Goal: Transaction & Acquisition: Purchase product/service

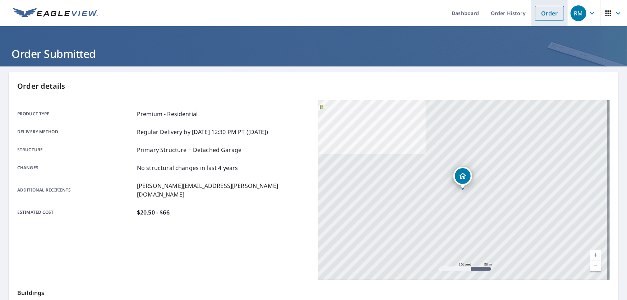
click at [548, 11] on link "Order" at bounding box center [549, 13] width 29 height 15
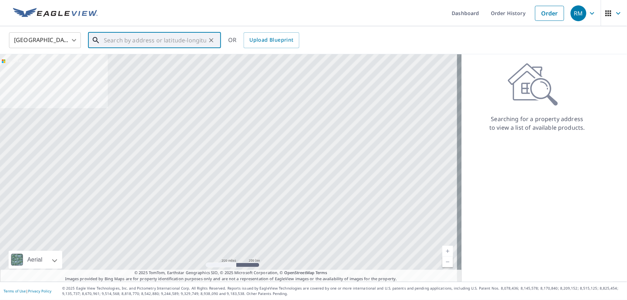
click at [180, 36] on input "text" at bounding box center [155, 40] width 102 height 20
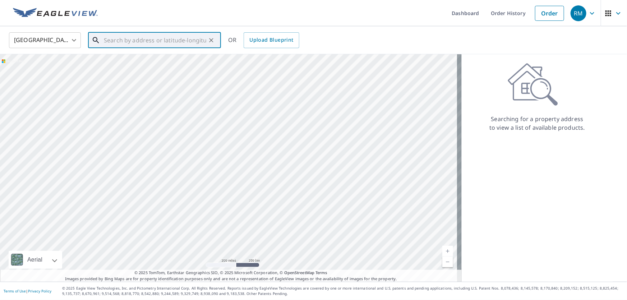
drag, startPoint x: 180, startPoint y: 36, endPoint x: 157, endPoint y: 43, distance: 23.4
click at [157, 43] on input "text" at bounding box center [155, 40] width 102 height 20
click at [155, 43] on input "text" at bounding box center [155, 40] width 102 height 20
drag, startPoint x: 155, startPoint y: 43, endPoint x: 144, endPoint y: 39, distance: 12.0
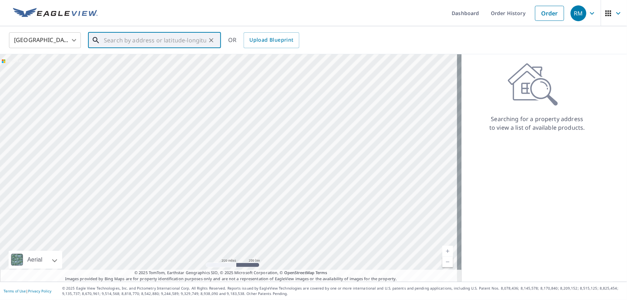
click at [144, 39] on input "text" at bounding box center [155, 40] width 102 height 20
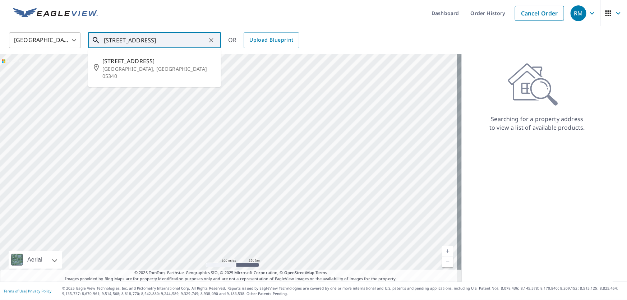
type input "[STREET_ADDRESS]"
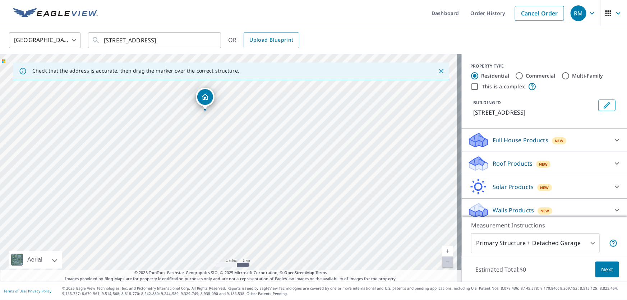
drag, startPoint x: 262, startPoint y: 238, endPoint x: 204, endPoint y: 181, distance: 82.0
click at [204, 181] on div "[STREET_ADDRESS]" at bounding box center [230, 167] width 461 height 227
drag, startPoint x: 287, startPoint y: 107, endPoint x: 536, endPoint y: 255, distance: 289.6
click at [536, 255] on div "Check that the address is accurate, then drag the marker over the correct struc…" at bounding box center [313, 167] width 627 height 227
click at [278, 128] on div "[STREET_ADDRESS]" at bounding box center [230, 167] width 461 height 227
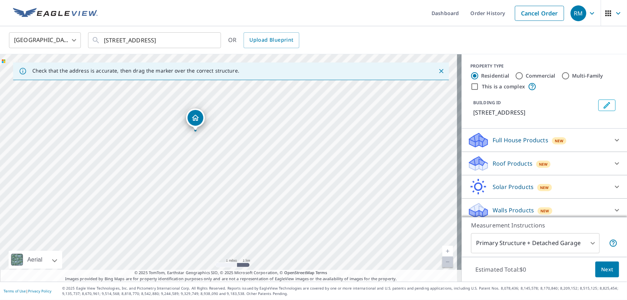
click at [442, 259] on link "Current Level 12, Zoom Out Disabled" at bounding box center [447, 261] width 11 height 11
drag, startPoint x: 180, startPoint y: 164, endPoint x: 191, endPoint y: 258, distance: 94.4
click at [191, 258] on div "[STREET_ADDRESS]" at bounding box center [230, 167] width 461 height 227
drag, startPoint x: 159, startPoint y: 184, endPoint x: 177, endPoint y: 144, distance: 43.9
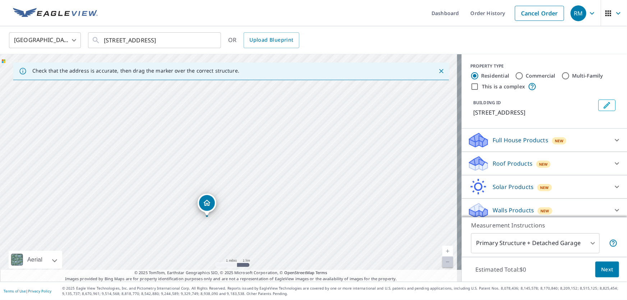
click at [177, 144] on div "[STREET_ADDRESS]" at bounding box center [230, 167] width 461 height 227
drag, startPoint x: 167, startPoint y: 168, endPoint x: 201, endPoint y: 119, distance: 59.5
click at [201, 119] on div "[STREET_ADDRESS]" at bounding box center [230, 167] width 461 height 227
drag, startPoint x: 203, startPoint y: 197, endPoint x: 206, endPoint y: 255, distance: 58.2
click at [206, 255] on div "[STREET_ADDRESS]" at bounding box center [230, 167] width 461 height 227
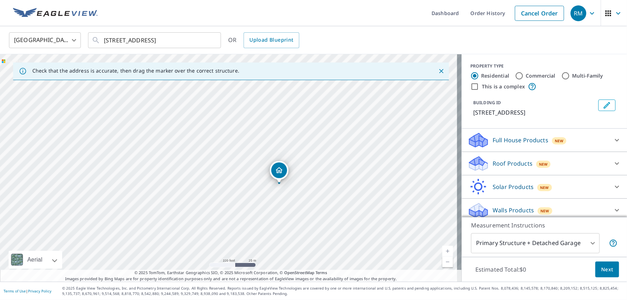
drag, startPoint x: 209, startPoint y: 144, endPoint x: 317, endPoint y: 255, distance: 155.4
click at [317, 255] on div "[STREET_ADDRESS]" at bounding box center [230, 167] width 461 height 227
click at [504, 168] on div "Roof Products New" at bounding box center [537, 163] width 141 height 17
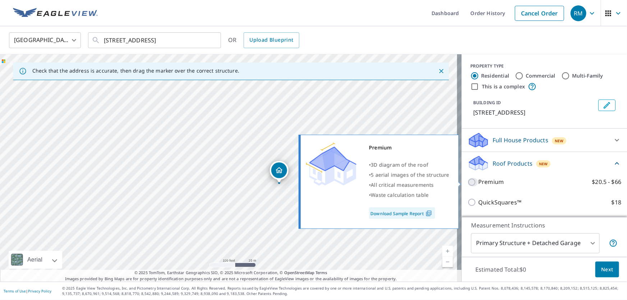
click at [467, 183] on input "Premium $20.5 - $66" at bounding box center [472, 182] width 11 height 9
checkbox input "true"
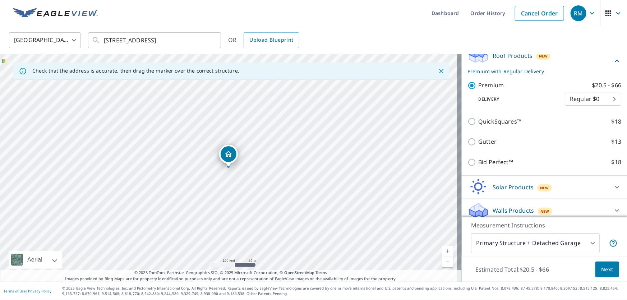
scroll to position [113, 0]
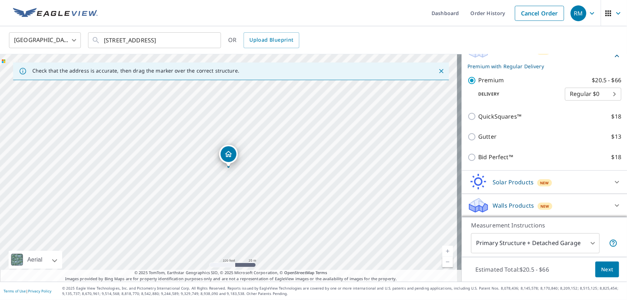
click at [610, 269] on button "Next" at bounding box center [607, 269] width 24 height 16
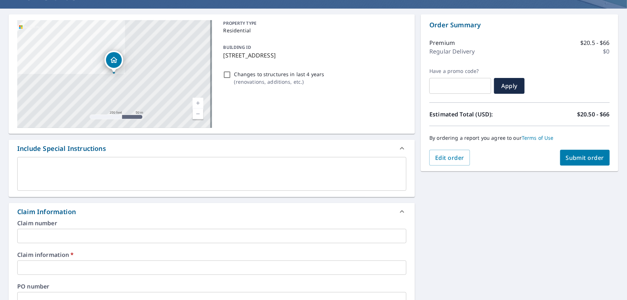
scroll to position [163, 0]
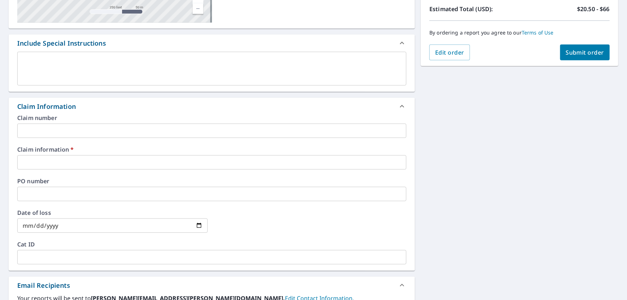
click at [47, 161] on input "text" at bounding box center [211, 162] width 389 height 14
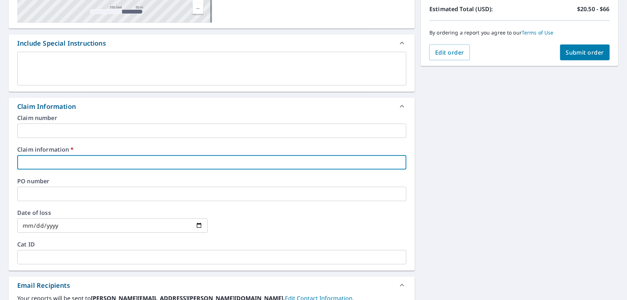
type input "Global"
checkbox input "true"
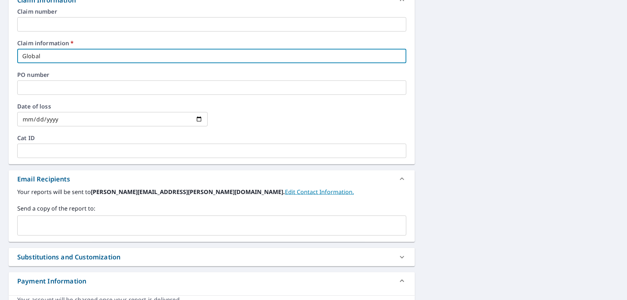
scroll to position [294, 0]
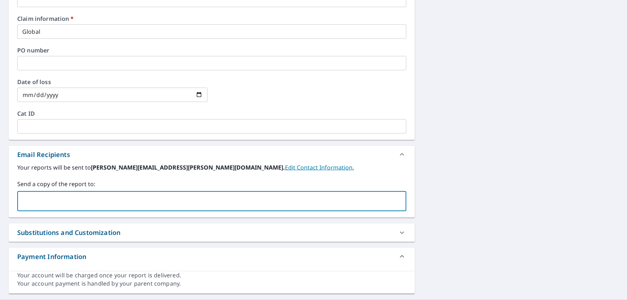
click at [74, 197] on input "text" at bounding box center [206, 201] width 372 height 14
type input "[PERSON_NAME][EMAIL_ADDRESS][PERSON_NAME][DOMAIN_NAME]"
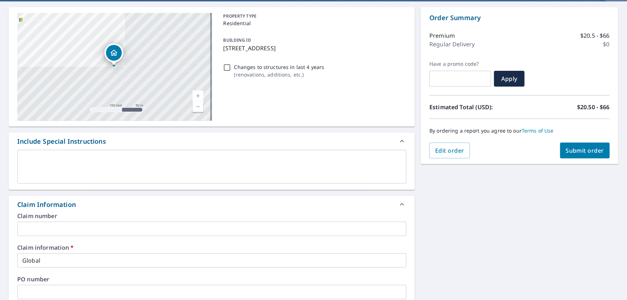
click at [566, 147] on span "Submit order" at bounding box center [585, 151] width 38 height 8
checkbox input "true"
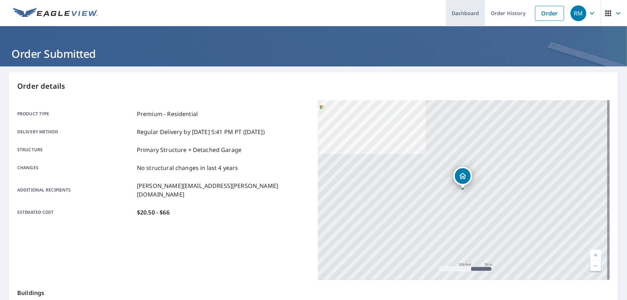
click at [466, 11] on link "Dashboard" at bounding box center [465, 13] width 39 height 26
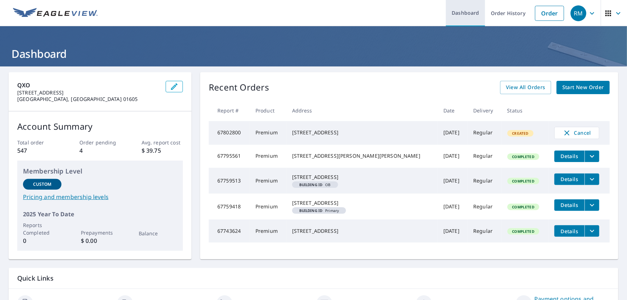
click at [470, 10] on link "Dashboard" at bounding box center [465, 13] width 39 height 26
